Goal: Task Accomplishment & Management: Use online tool/utility

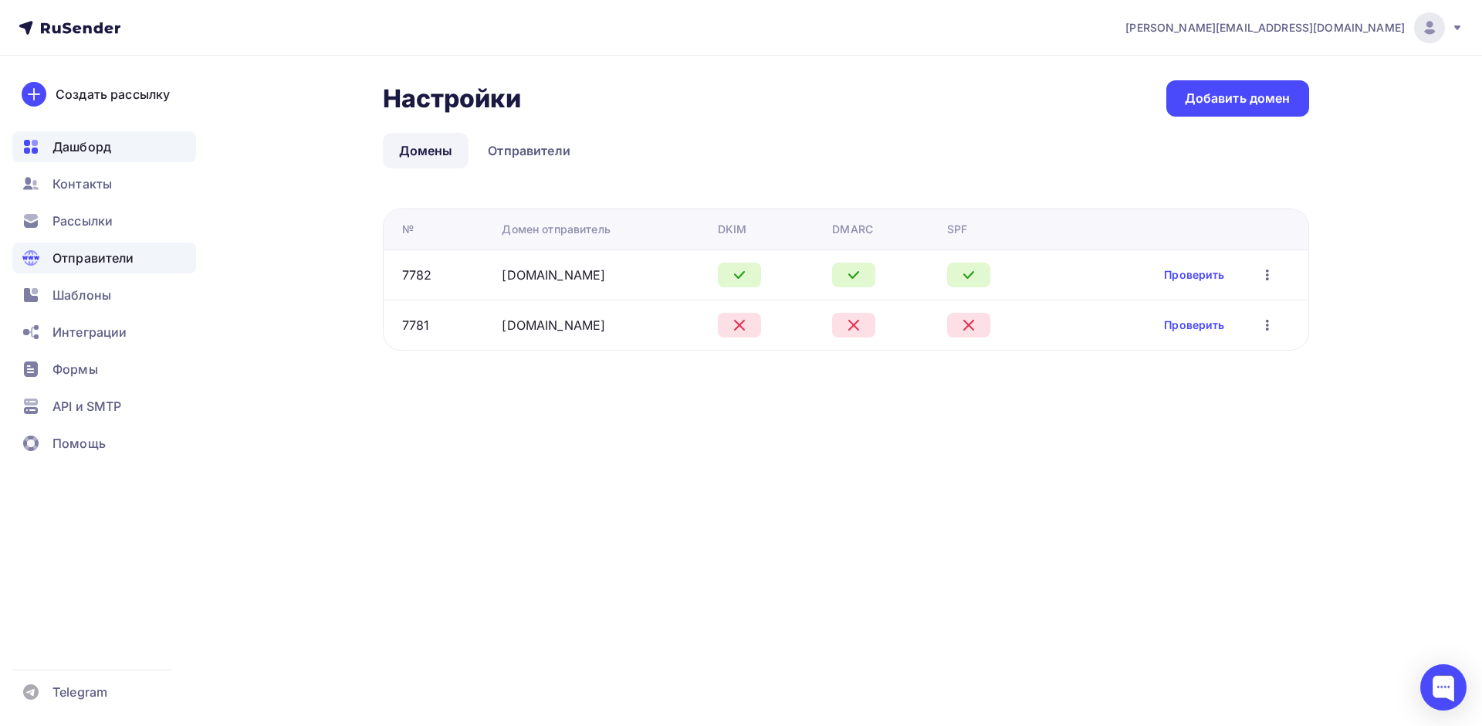
click at [104, 141] on span "Дашборд" at bounding box center [81, 146] width 59 height 19
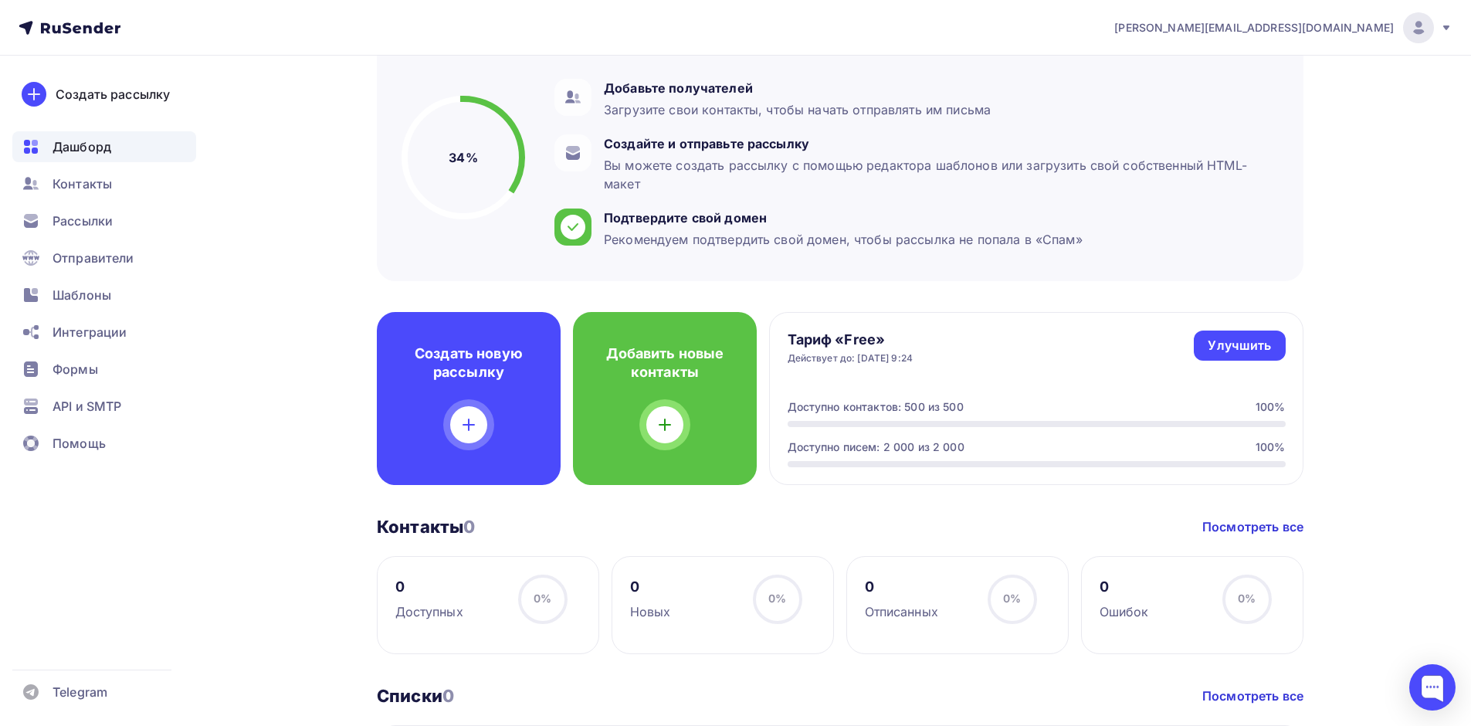
scroll to position [154, 0]
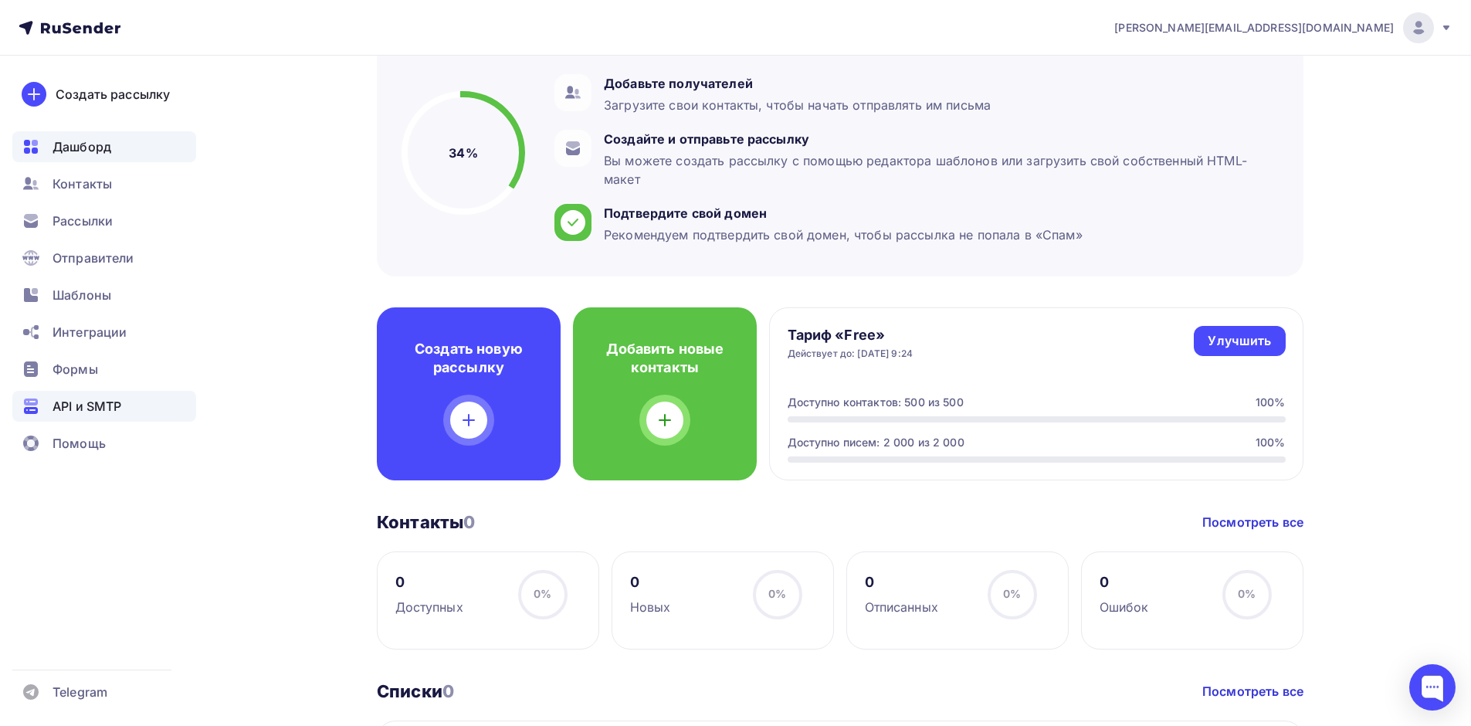
click at [84, 413] on span "API и SMTP" at bounding box center [86, 406] width 69 height 19
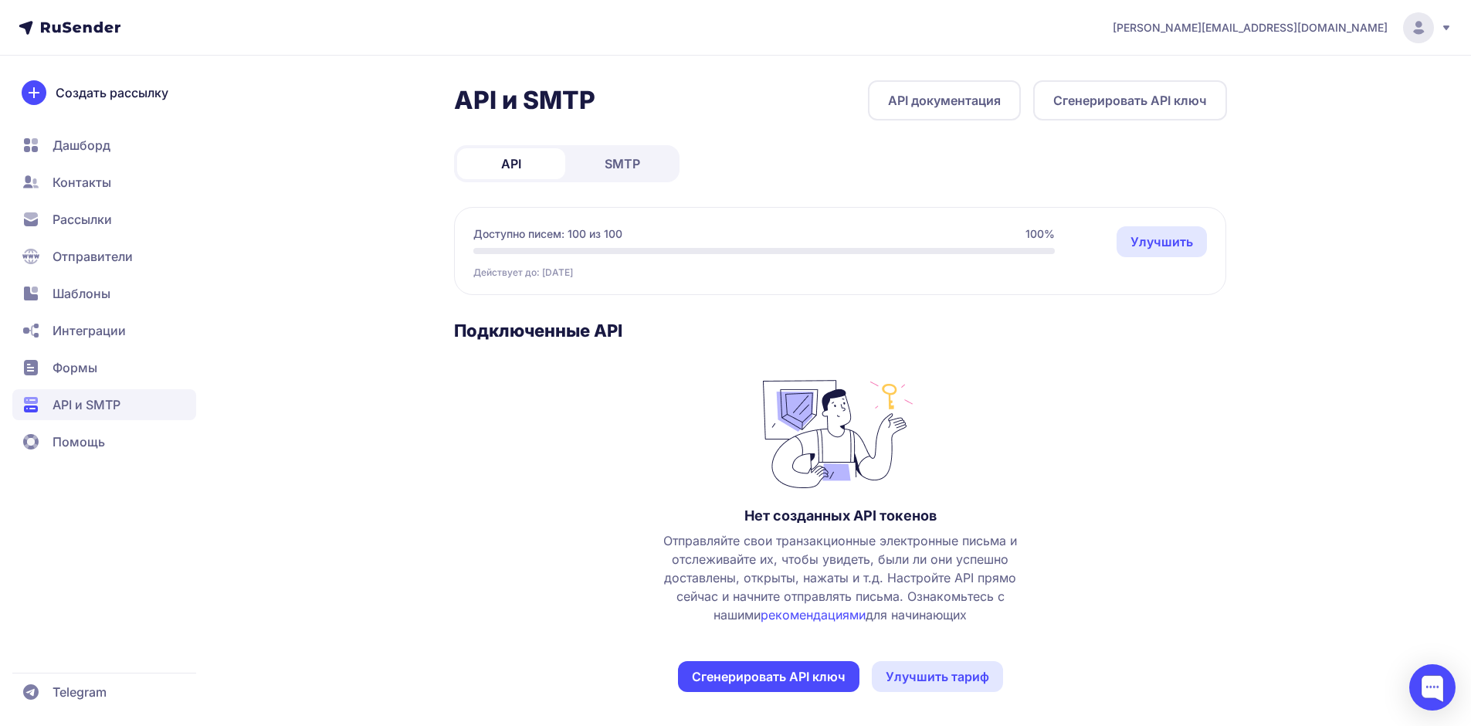
click at [598, 170] on link "SMTP" at bounding box center [622, 163] width 108 height 31
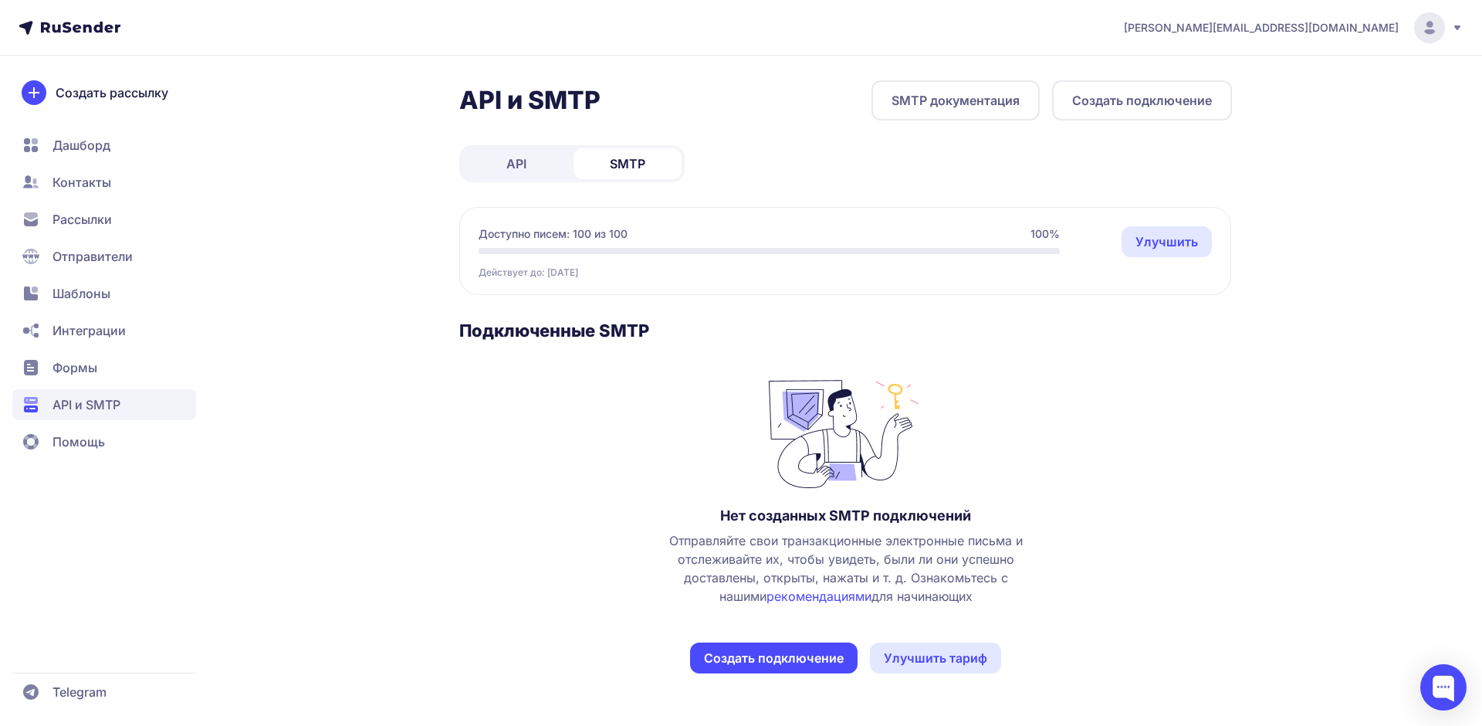
click at [835, 664] on button "Создать подключение" at bounding box center [774, 657] width 168 height 31
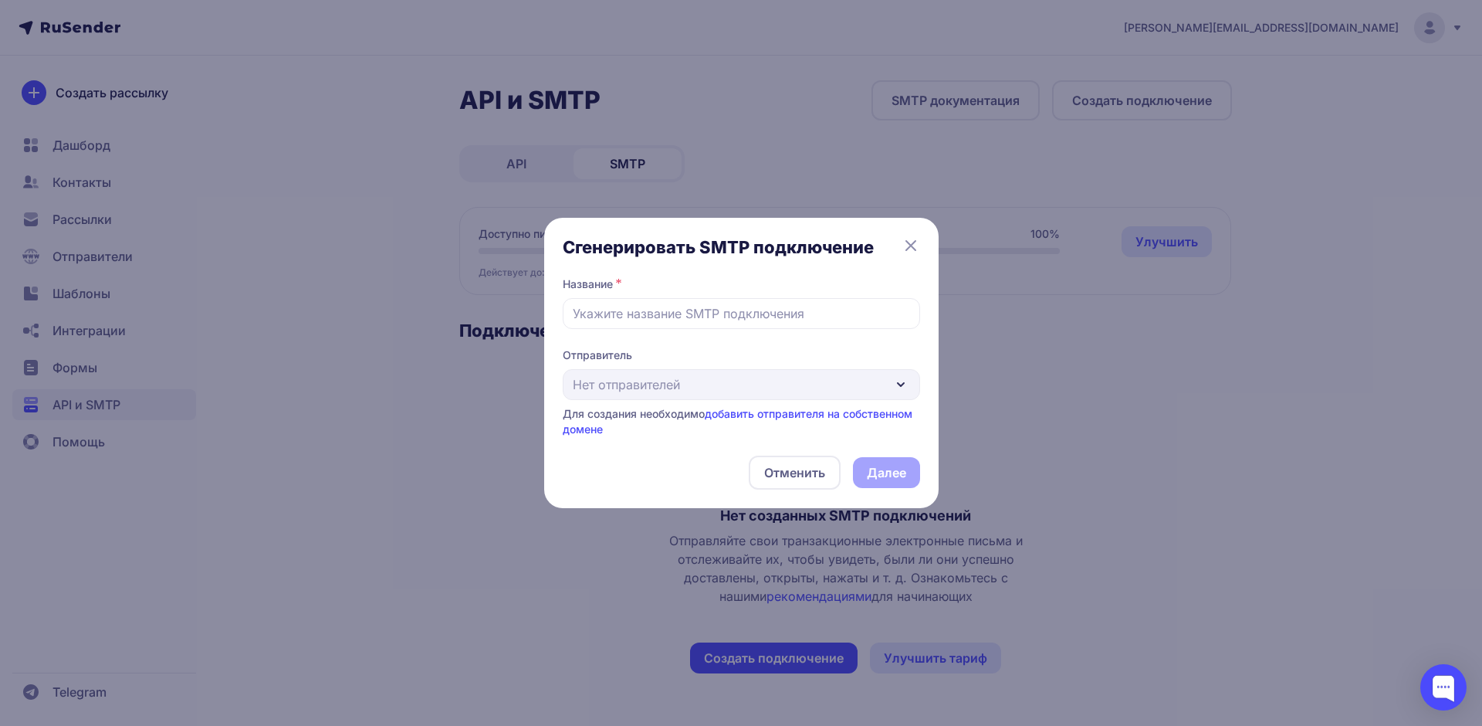
click at [834, 382] on div "Отправитель Нет отправителей Для создания необходимо добавить отправителя на со…" at bounding box center [741, 392] width 357 height 90
click at [879, 384] on div "Отправитель Нет отправителей Для создания необходимо добавить отправителя на со…" at bounding box center [741, 392] width 357 height 90
click at [887, 388] on div "Отправитель Нет отправителей Для создания необходимо добавить отправителя на со…" at bounding box center [741, 392] width 357 height 90
click at [899, 385] on div "Отправитель Нет отправителей Для создания необходимо добавить отправителя на со…" at bounding box center [741, 392] width 357 height 90
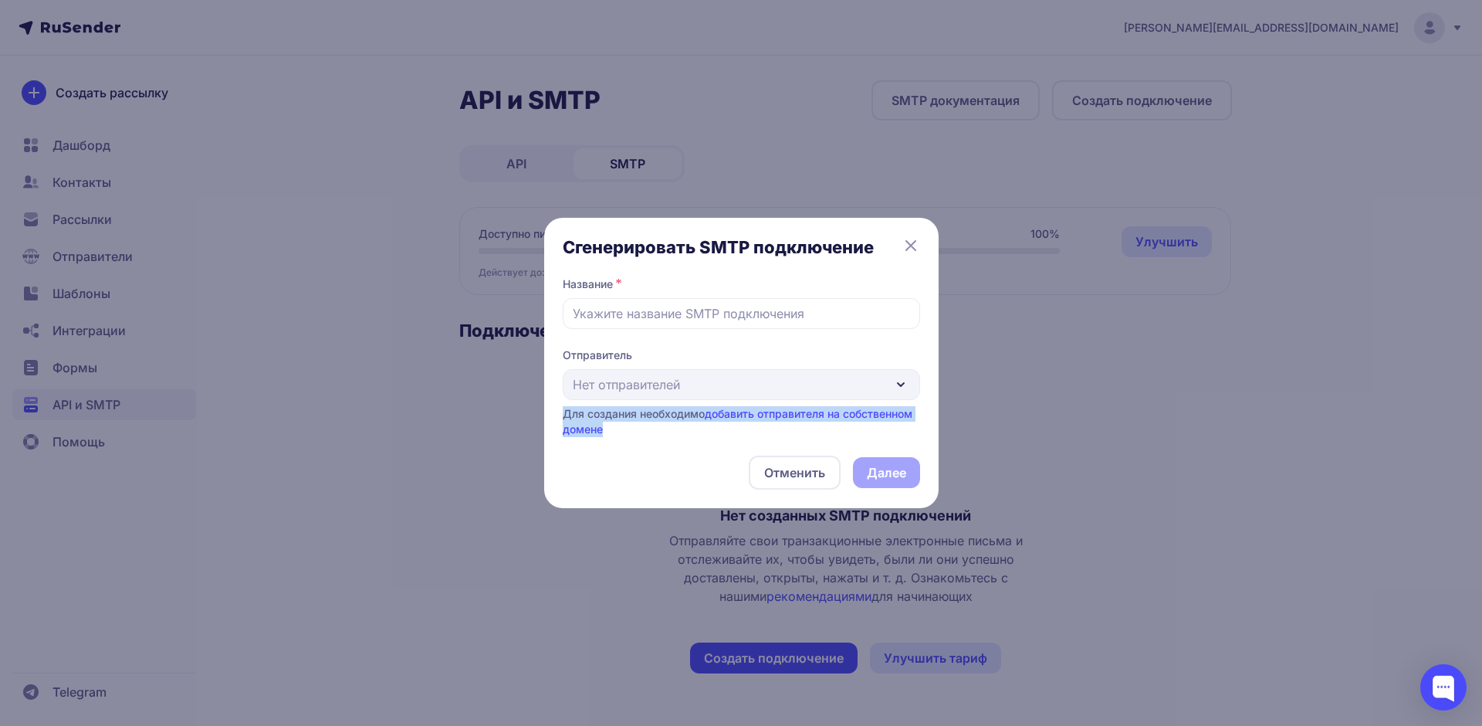
click at [899, 385] on div "Отправитель Нет отправителей Для создания необходимо добавить отправителя на со…" at bounding box center [741, 392] width 357 height 90
click at [899, 374] on div "Отправитель Нет отправителей Для создания необходимо добавить отправителя на со…" at bounding box center [741, 392] width 357 height 90
click at [909, 246] on icon at bounding box center [911, 245] width 19 height 19
